Goal: Check status: Check status

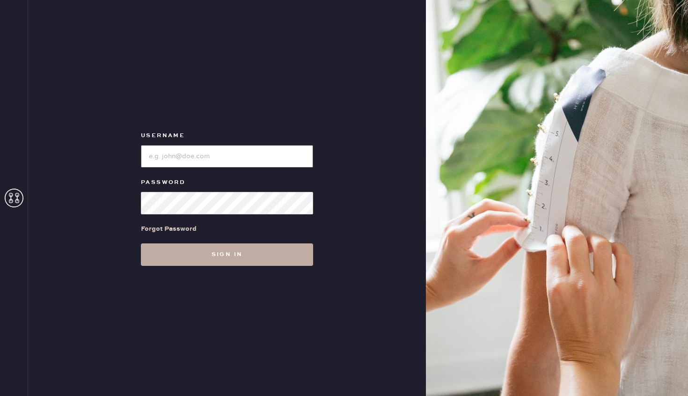
type input "reformationrittenhouse"
click at [237, 255] on button "Sign in" at bounding box center [227, 254] width 172 height 22
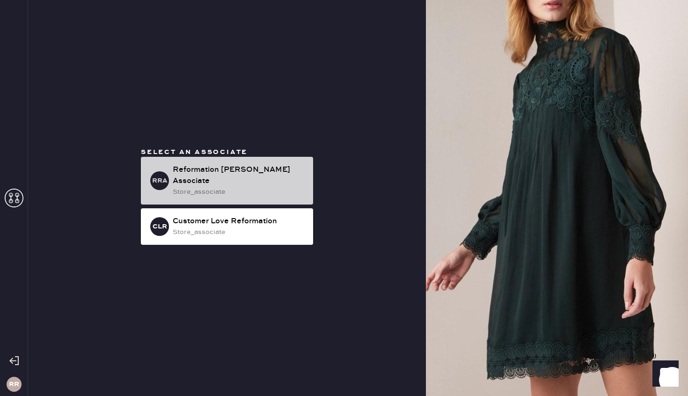
click at [297, 171] on div "Reformation [PERSON_NAME] Associate" at bounding box center [239, 175] width 133 height 22
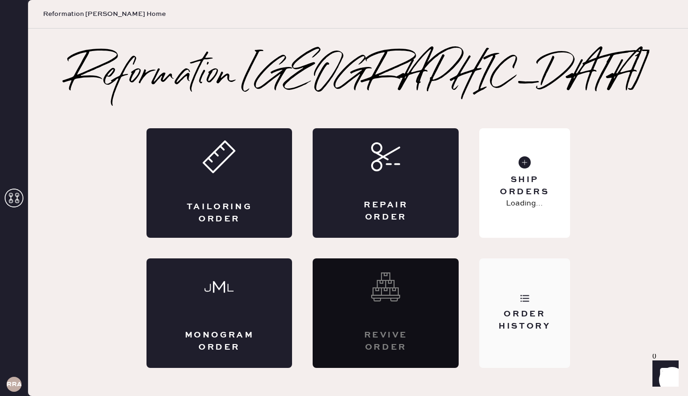
click at [553, 286] on div "Order History" at bounding box center [524, 313] width 90 height 110
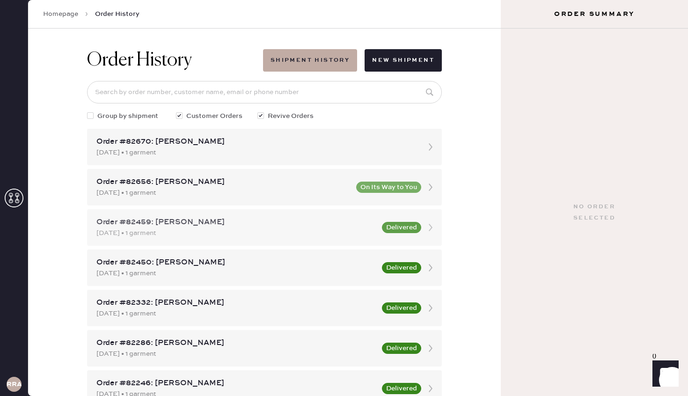
click at [248, 229] on div "[DATE] • 1 garment" at bounding box center [236, 233] width 280 height 10
